Goal: Task Accomplishment & Management: Manage account settings

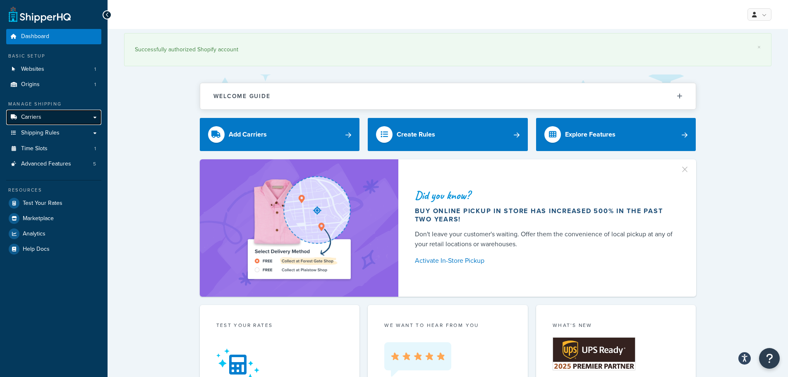
click at [35, 116] on span "Carriers" at bounding box center [31, 117] width 20 height 7
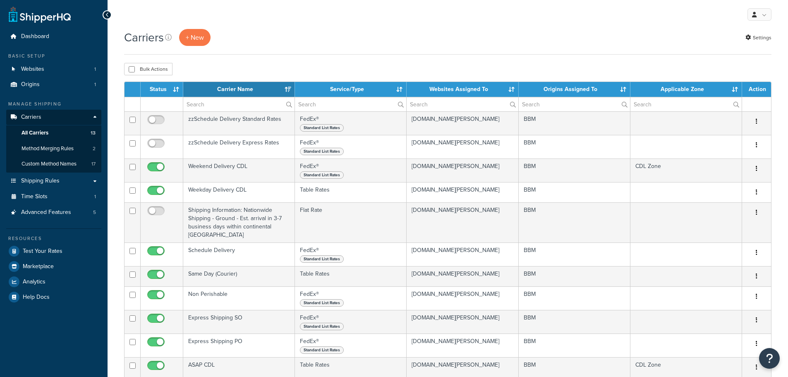
select select "15"
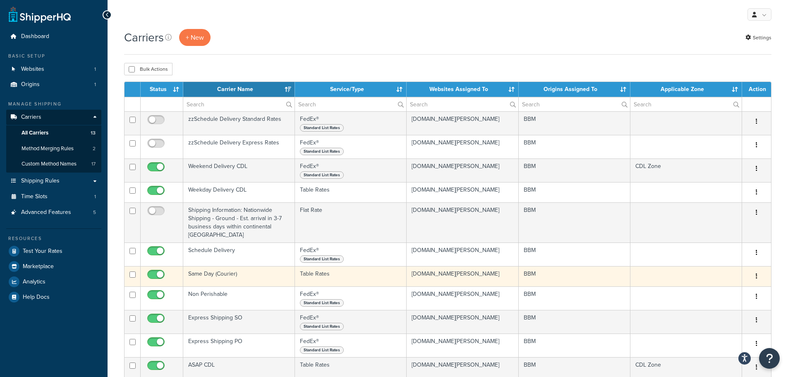
click at [214, 266] on td "Same Day (Courier)" at bounding box center [239, 276] width 112 height 20
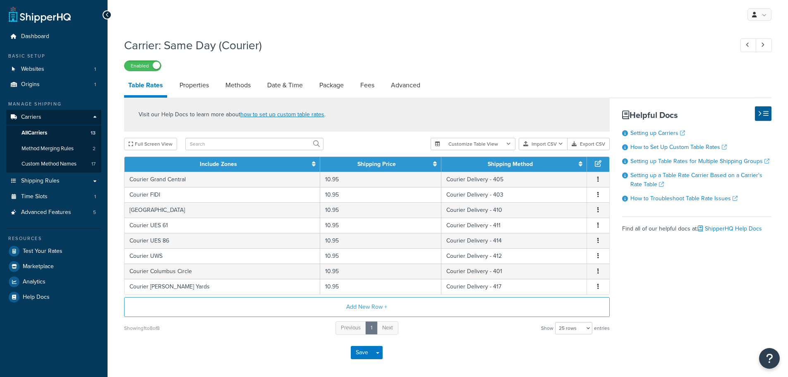
select select "25"
click at [245, 83] on link "Methods" at bounding box center [238, 85] width 34 height 20
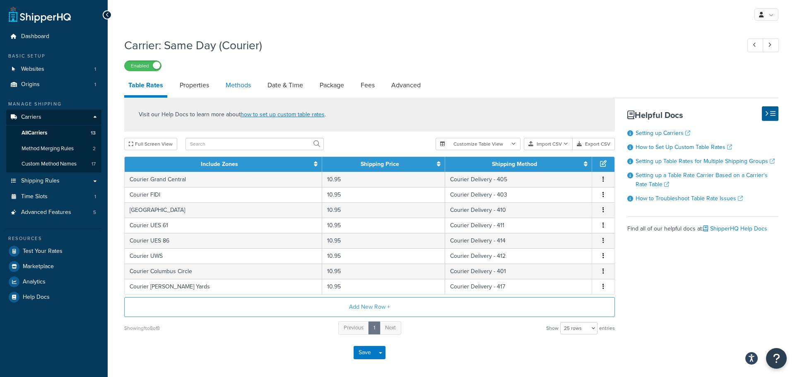
select select "25"
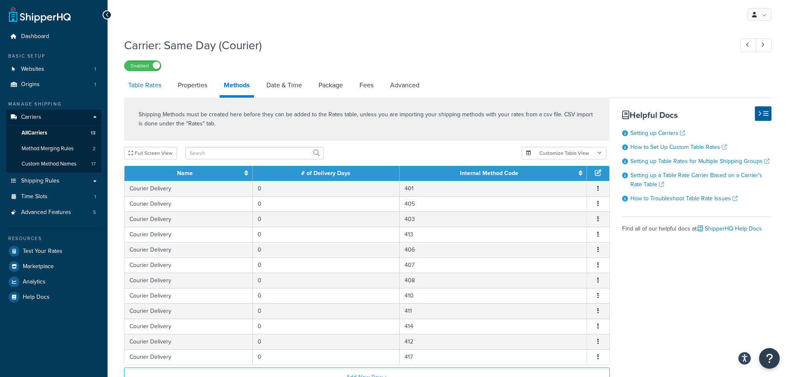
click at [149, 86] on link "Table Rates" at bounding box center [144, 85] width 41 height 20
select select "25"
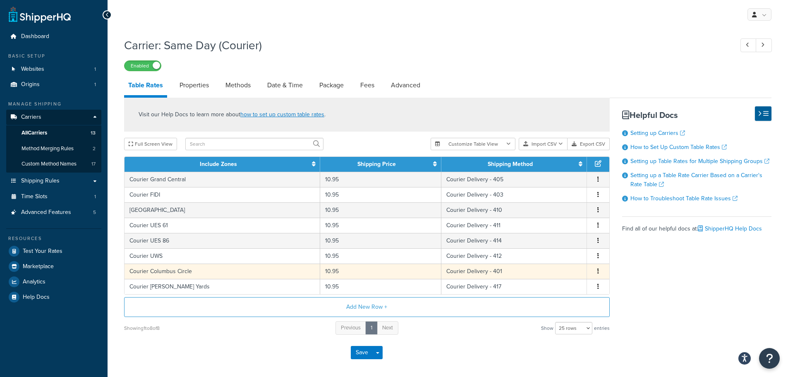
click at [597, 274] on button "button" at bounding box center [598, 271] width 7 height 9
click at [560, 290] on div "Delete" at bounding box center [556, 289] width 59 height 17
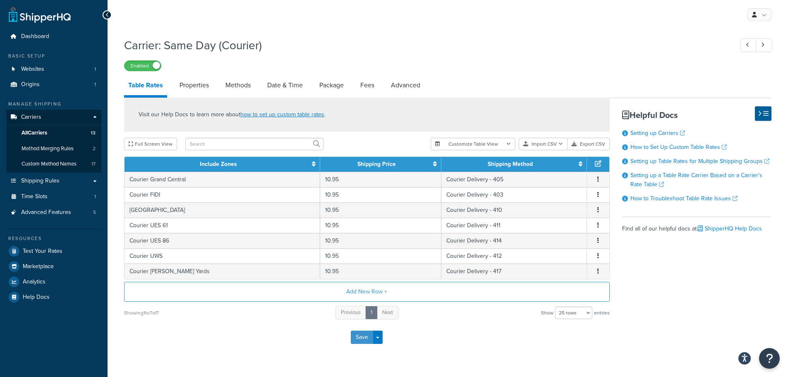
click at [359, 341] on button "Save" at bounding box center [362, 337] width 22 height 13
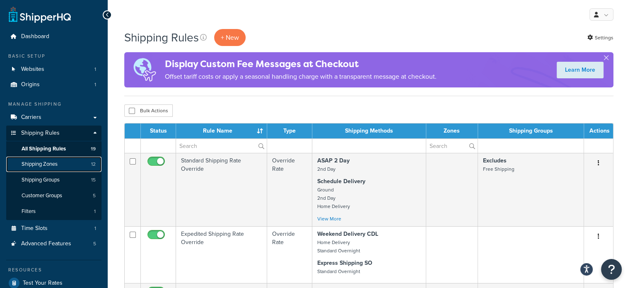
click at [48, 166] on span "Shipping Zones" at bounding box center [40, 164] width 36 height 7
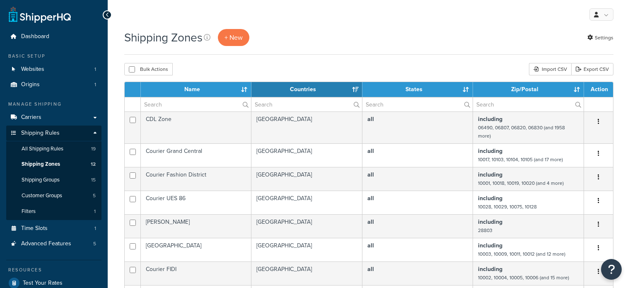
select select "15"
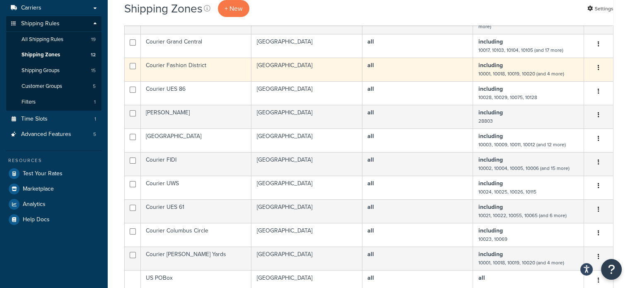
scroll to position [124, 0]
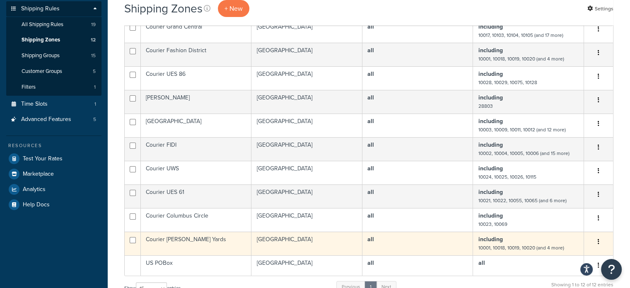
click at [178, 241] on td "Courier [PERSON_NAME] Yards" at bounding box center [196, 243] width 111 height 24
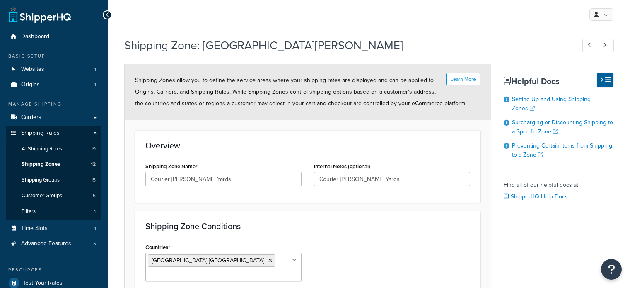
select select "including"
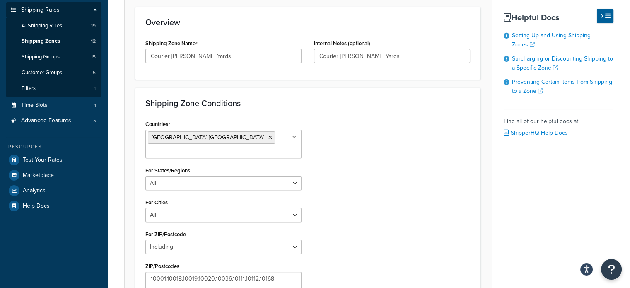
scroll to position [18, 0]
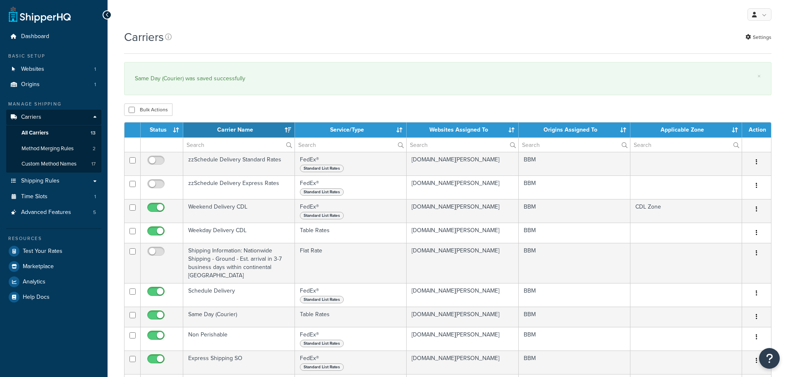
select select "15"
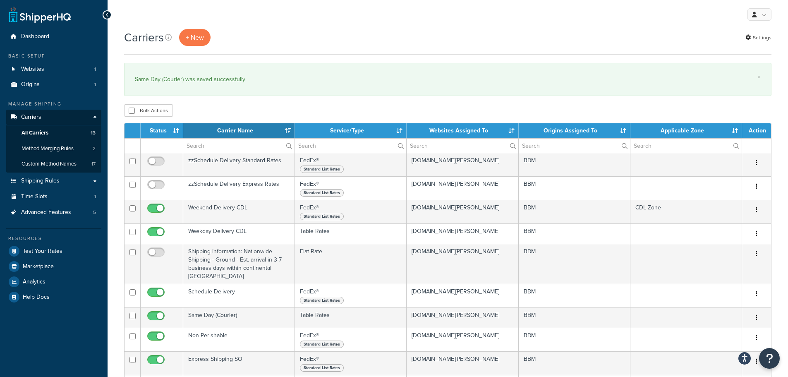
click at [606, 110] on div "Bulk Actions Duplicate Delete" at bounding box center [448, 110] width 648 height 12
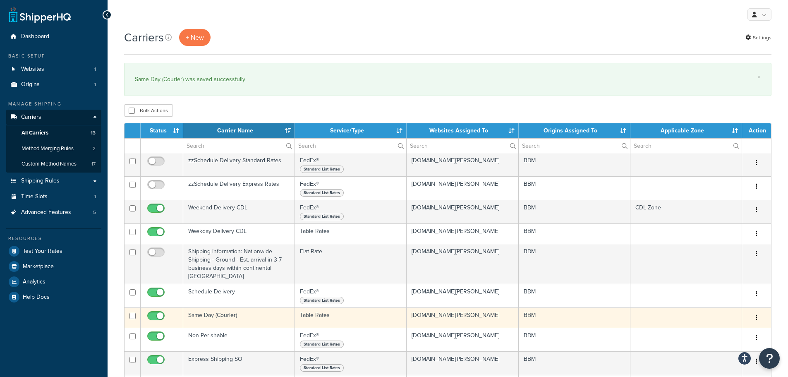
click at [230, 308] on td "Same Day (Courier)" at bounding box center [239, 318] width 112 height 20
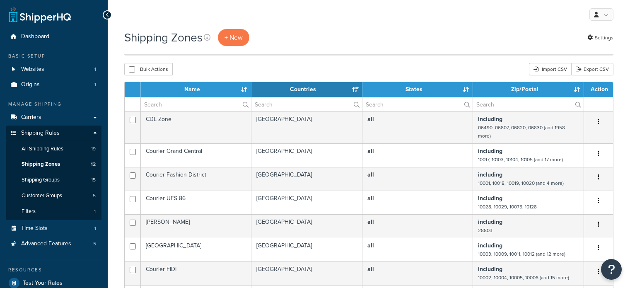
select select "15"
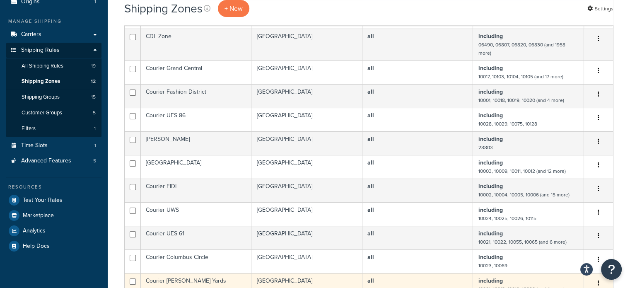
scroll to position [41, 0]
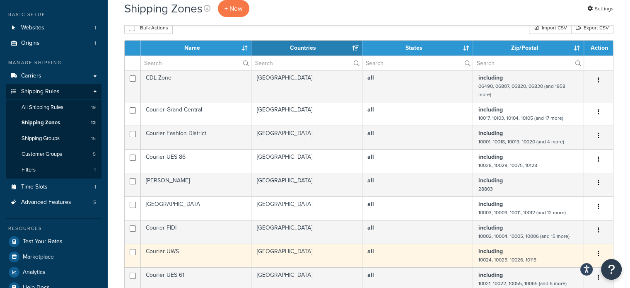
click at [183, 252] on td "Courier UWS" at bounding box center [196, 255] width 111 height 24
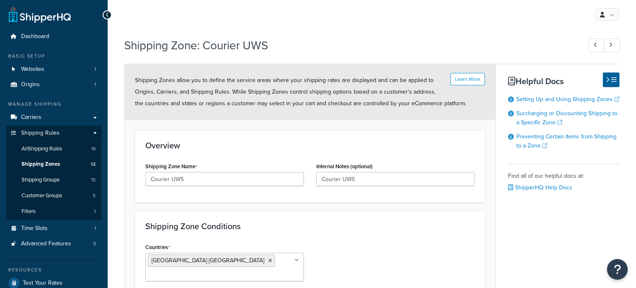
select select "including"
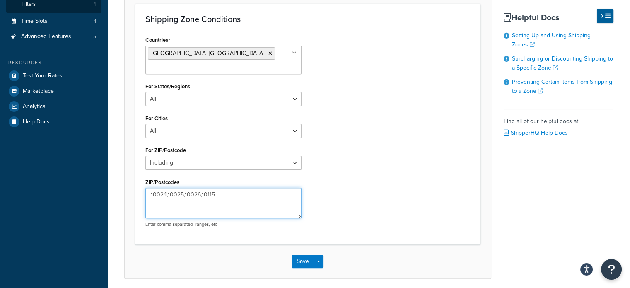
click at [225, 187] on textarea "10024,10025,10026,10115" at bounding box center [223, 202] width 156 height 31
paste textarea "10023,10069"
type textarea "10024,10025,10026,10115,10023,10069"
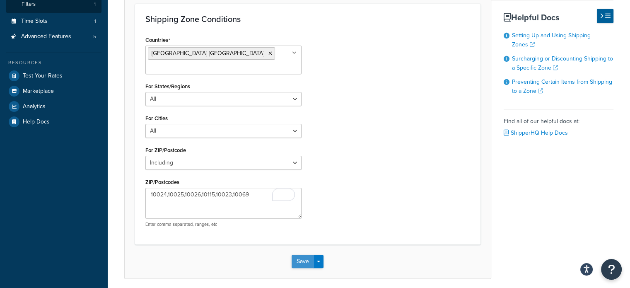
click at [301, 255] on button "Save" at bounding box center [302, 261] width 22 height 13
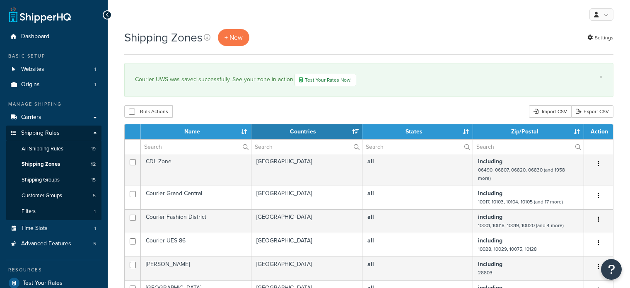
select select "15"
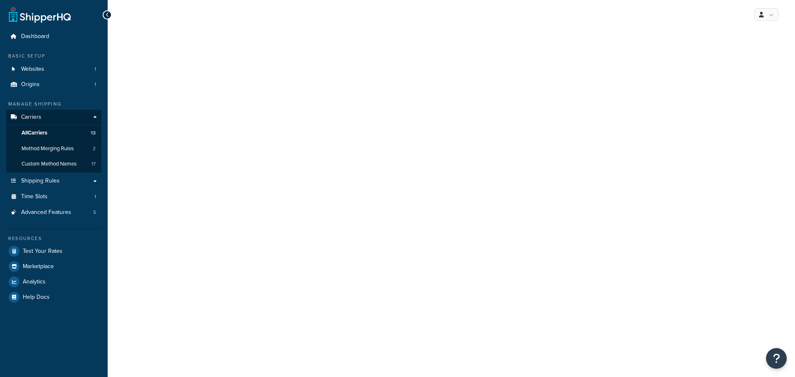
select select "25"
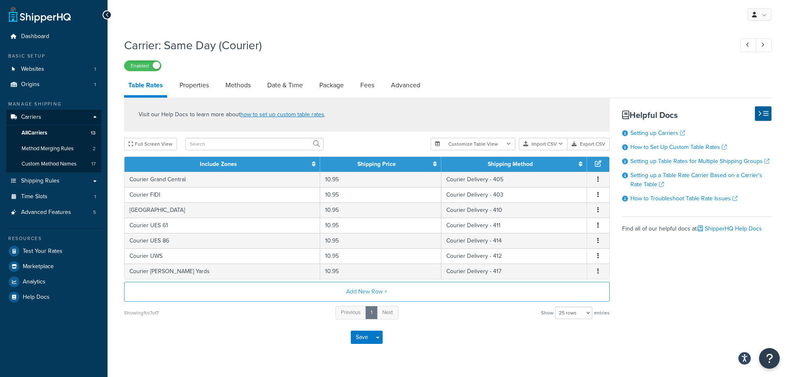
click at [306, 342] on div "Save Save Dropdown Save and Edit" at bounding box center [367, 337] width 486 height 34
click at [243, 337] on div "Save Save Dropdown Save and Edit" at bounding box center [367, 337] width 486 height 34
